Goal: Transaction & Acquisition: Obtain resource

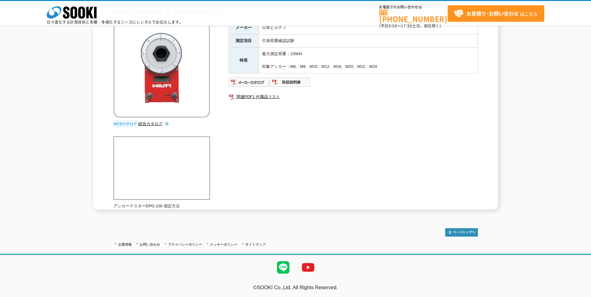
scroll to position [67, 0]
click at [289, 84] on img at bounding box center [290, 82] width 41 height 10
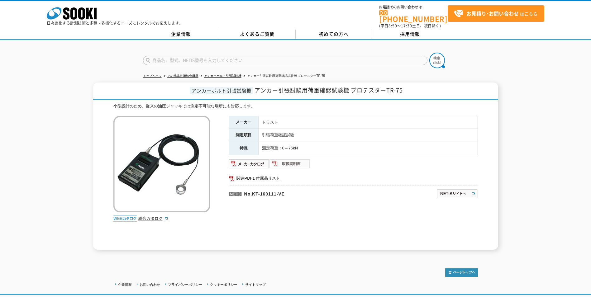
click at [296, 159] on img at bounding box center [290, 164] width 41 height 10
click at [256, 160] on img at bounding box center [249, 164] width 41 height 10
